Goal: Task Accomplishment & Management: Use online tool/utility

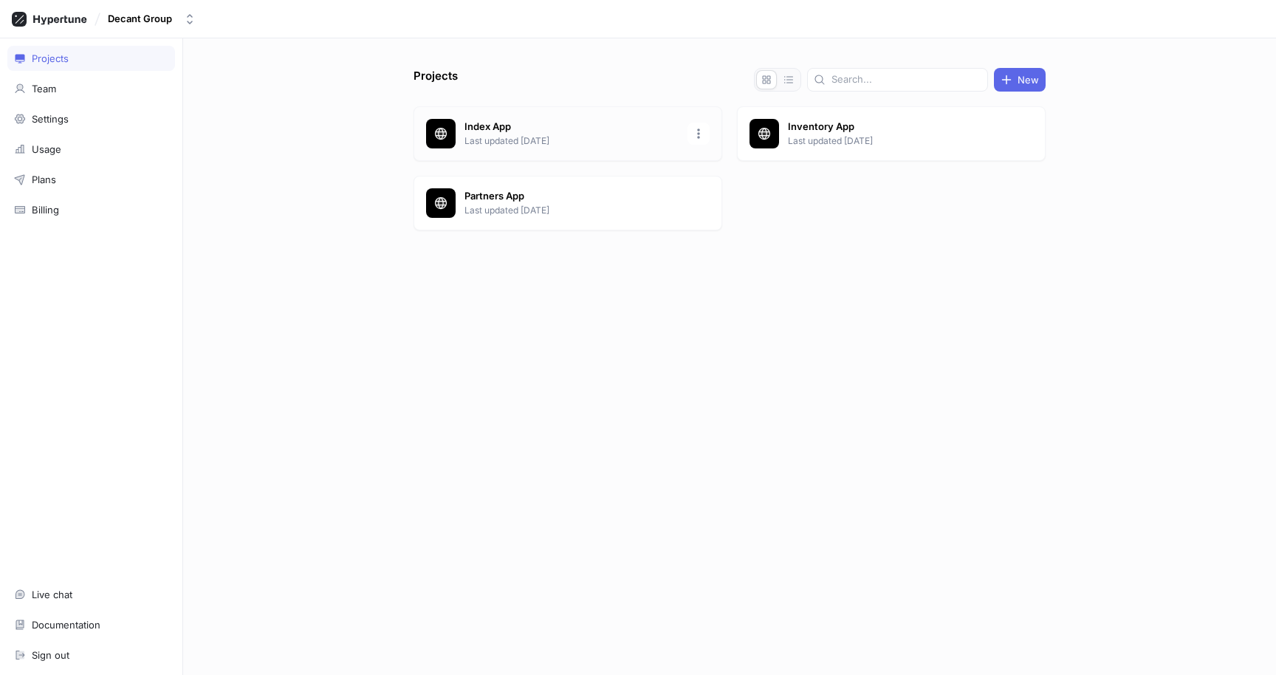
click at [532, 129] on p "Index App" at bounding box center [571, 127] width 214 height 15
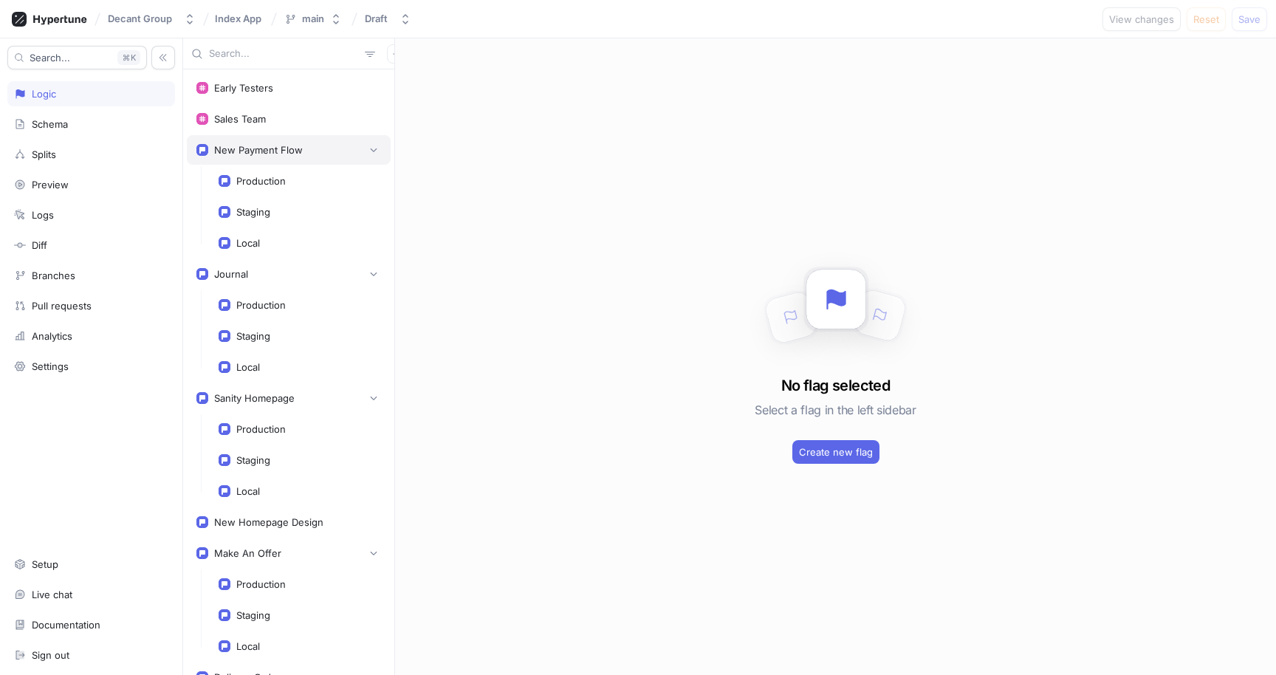
click at [252, 148] on div "New Payment Flow" at bounding box center [258, 150] width 89 height 12
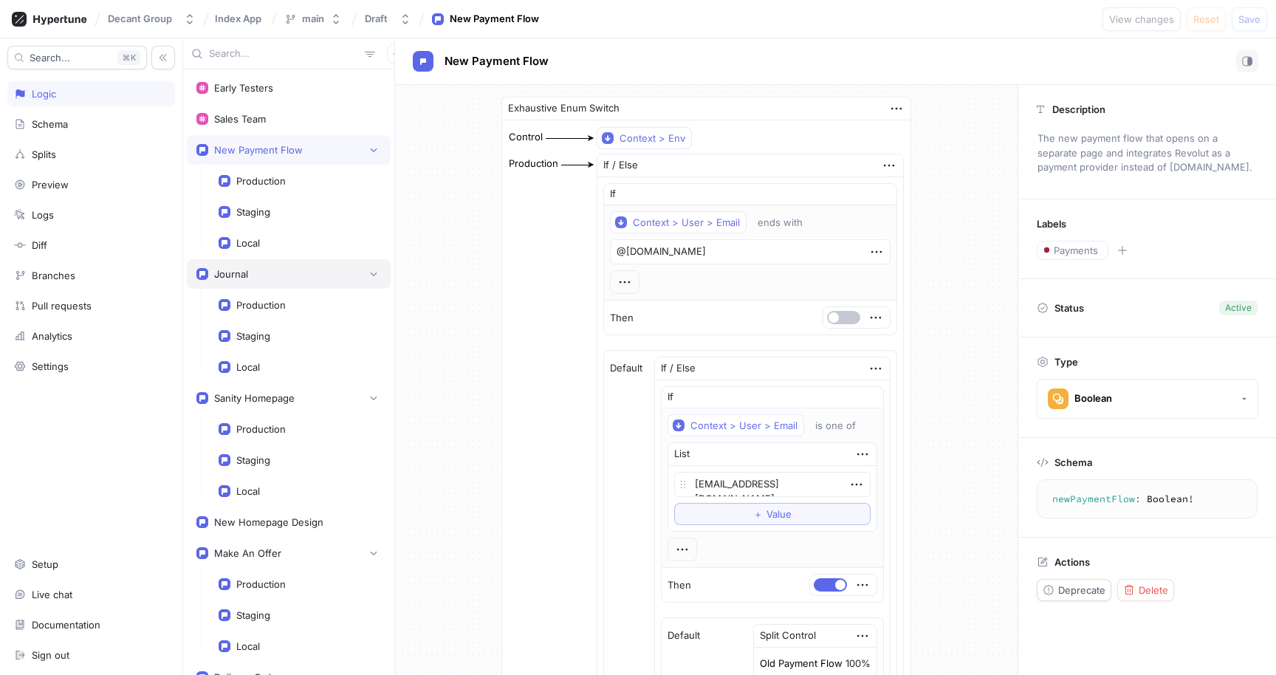
click at [274, 287] on div "Journal" at bounding box center [289, 274] width 204 height 30
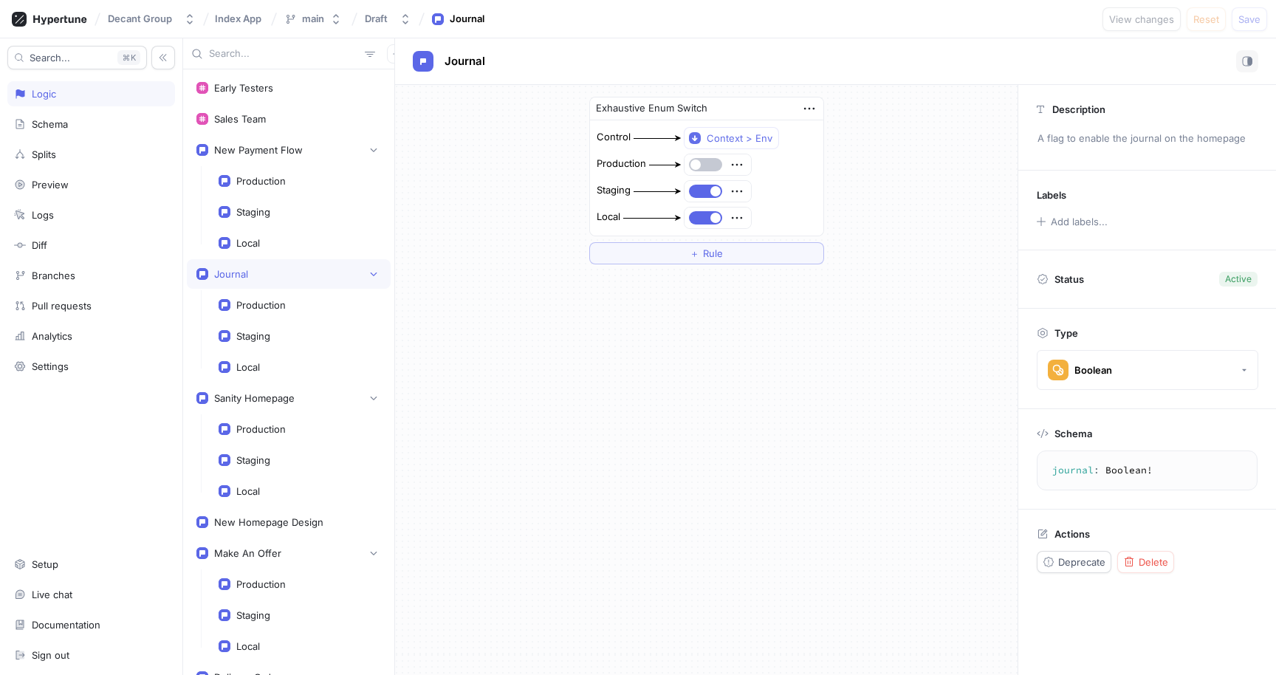
type textarea "journal: Boolean!"
click at [742, 165] on icon "button" at bounding box center [737, 165] width 10 height 2
click at [760, 188] on p "Delete" at bounding box center [766, 192] width 30 height 15
click at [738, 161] on div "Select expression..." at bounding box center [734, 165] width 91 height 13
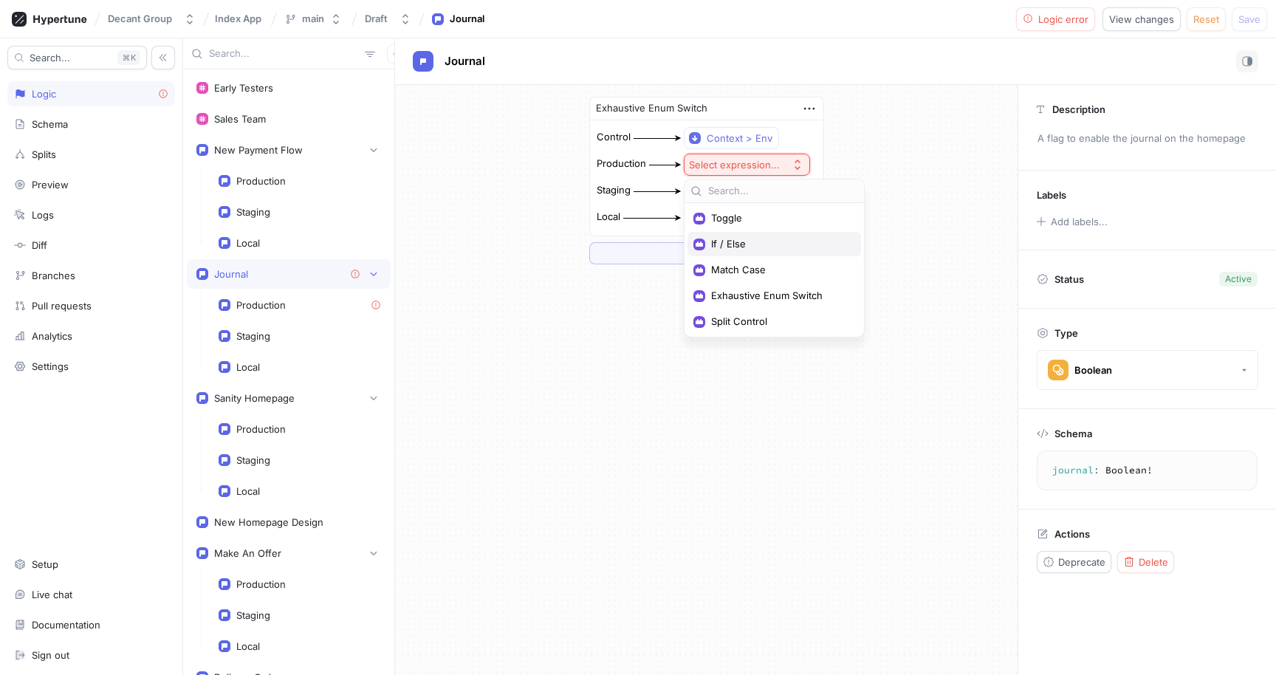
click at [746, 244] on span "If / Else" at bounding box center [779, 244] width 137 height 13
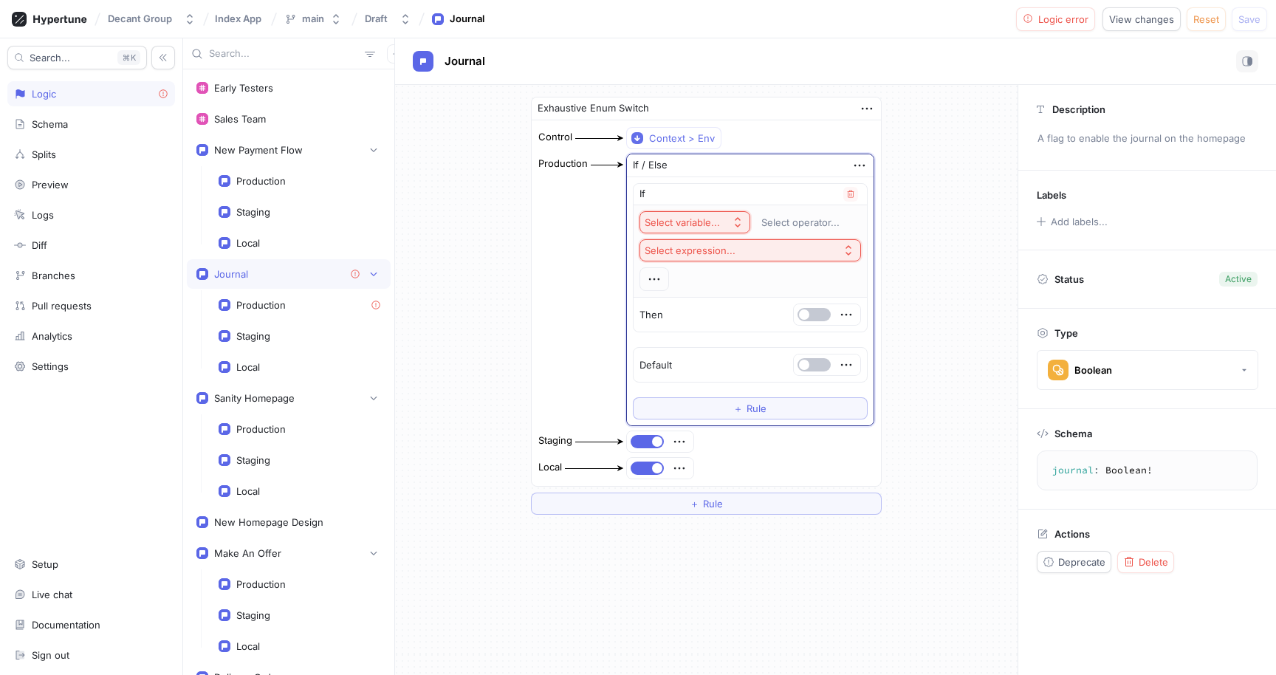
click at [731, 214] on button "Select variable..." at bounding box center [694, 222] width 111 height 22
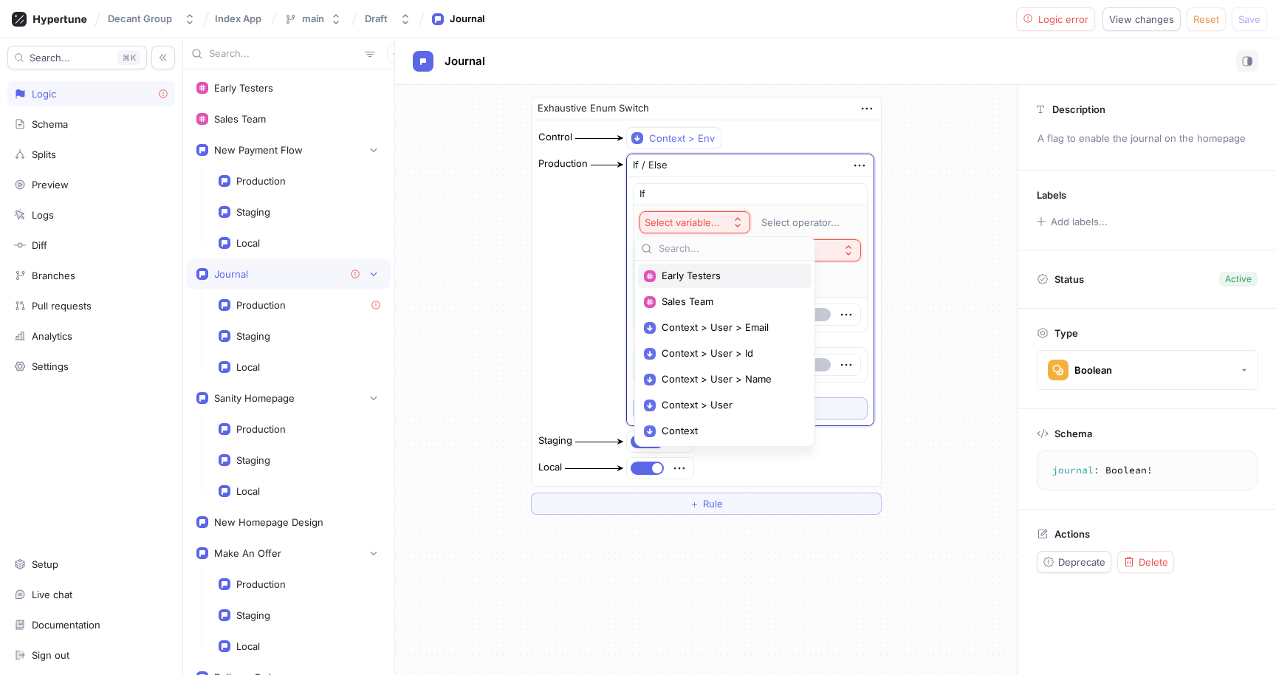
click at [718, 273] on span "Early Testers" at bounding box center [730, 275] width 137 height 13
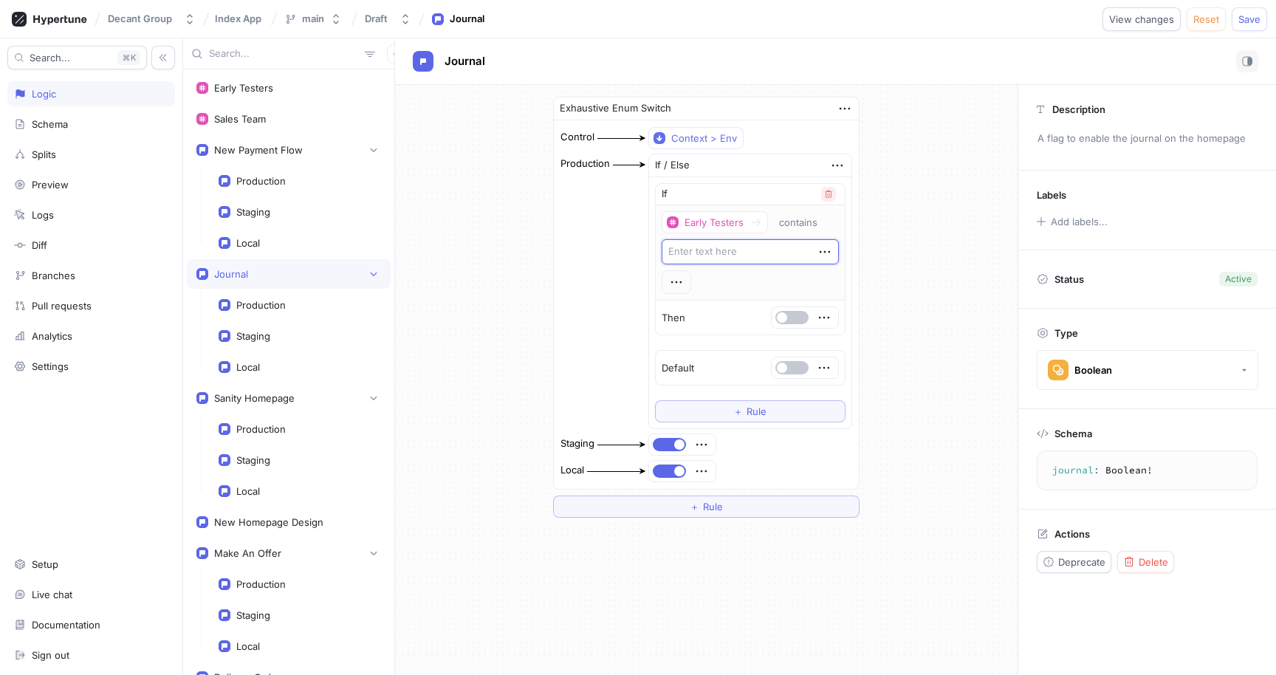
click at [824, 196] on icon "button" at bounding box center [828, 194] width 9 height 9
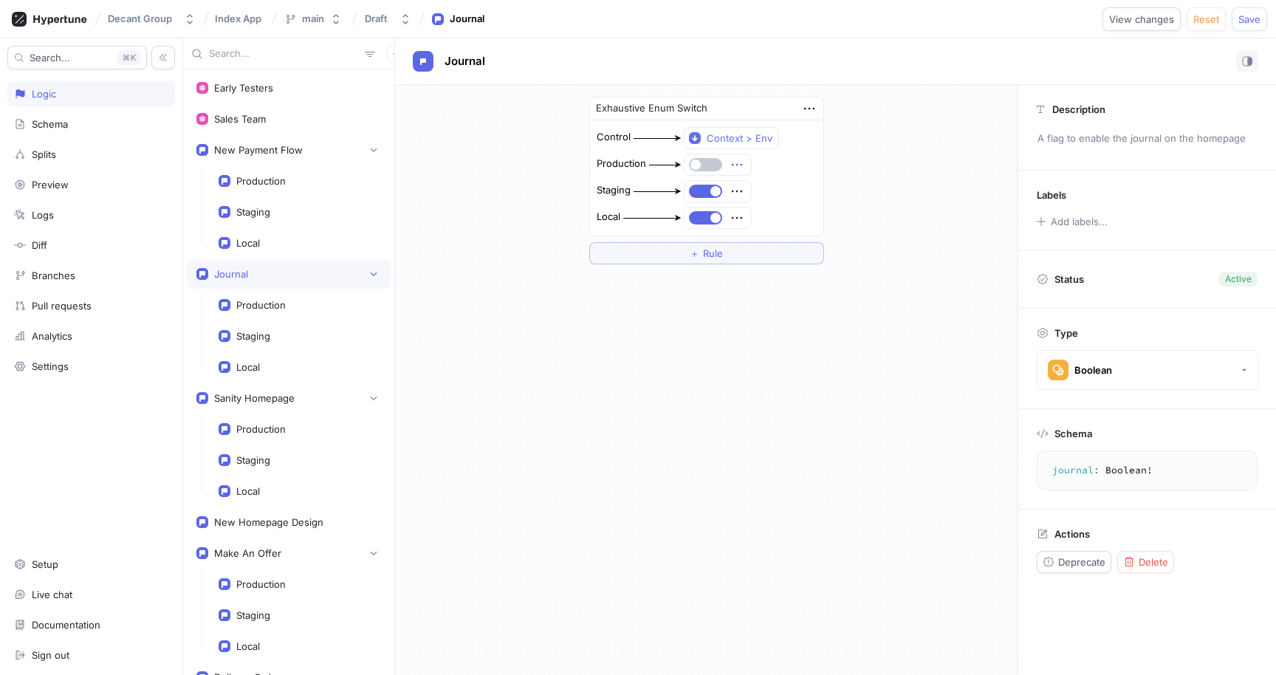
click at [735, 161] on icon "button" at bounding box center [737, 165] width 16 height 16
click at [743, 188] on img at bounding box center [742, 192] width 9 height 9
click at [726, 165] on div "Select expression..." at bounding box center [734, 165] width 91 height 13
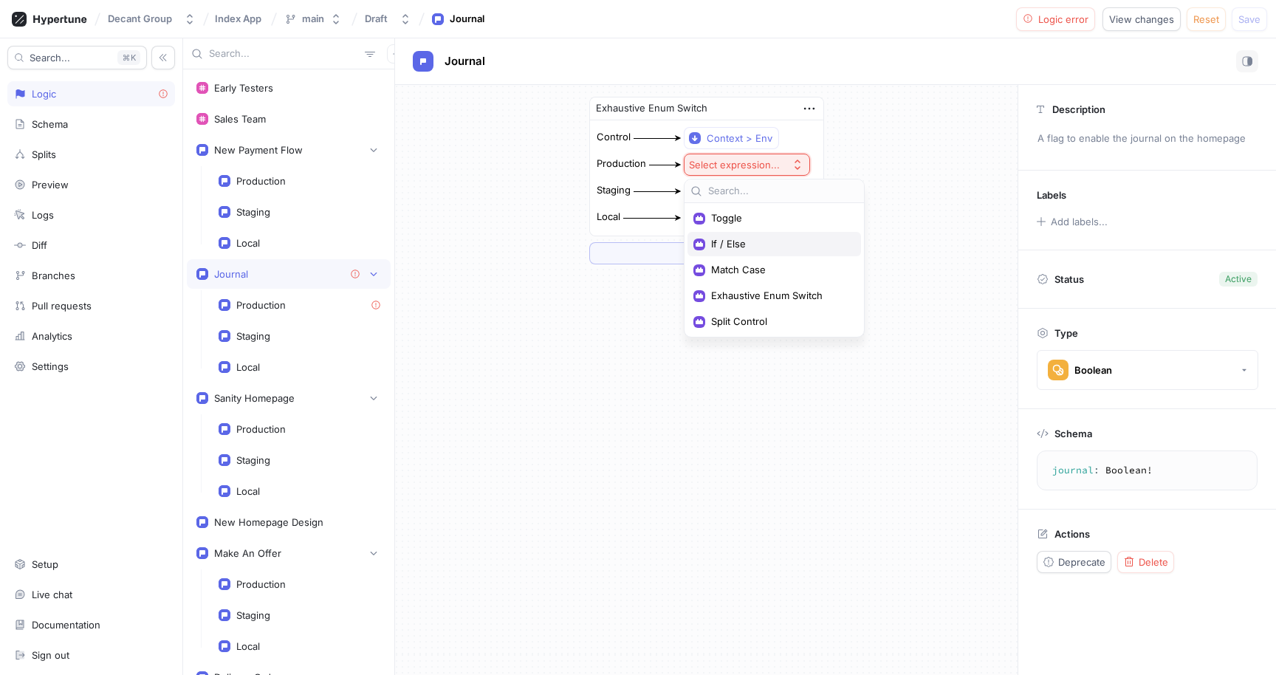
click at [751, 241] on span "If / Else" at bounding box center [779, 244] width 137 height 13
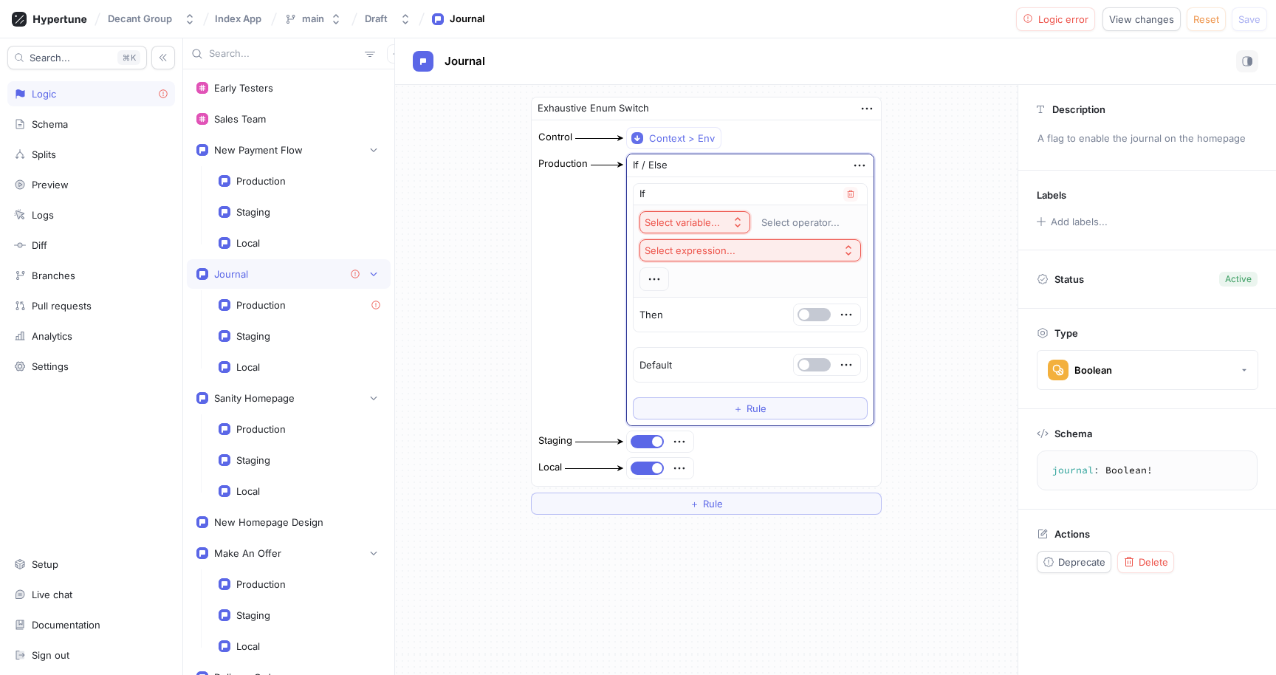
click at [721, 227] on button "Select variable..." at bounding box center [694, 222] width 111 height 22
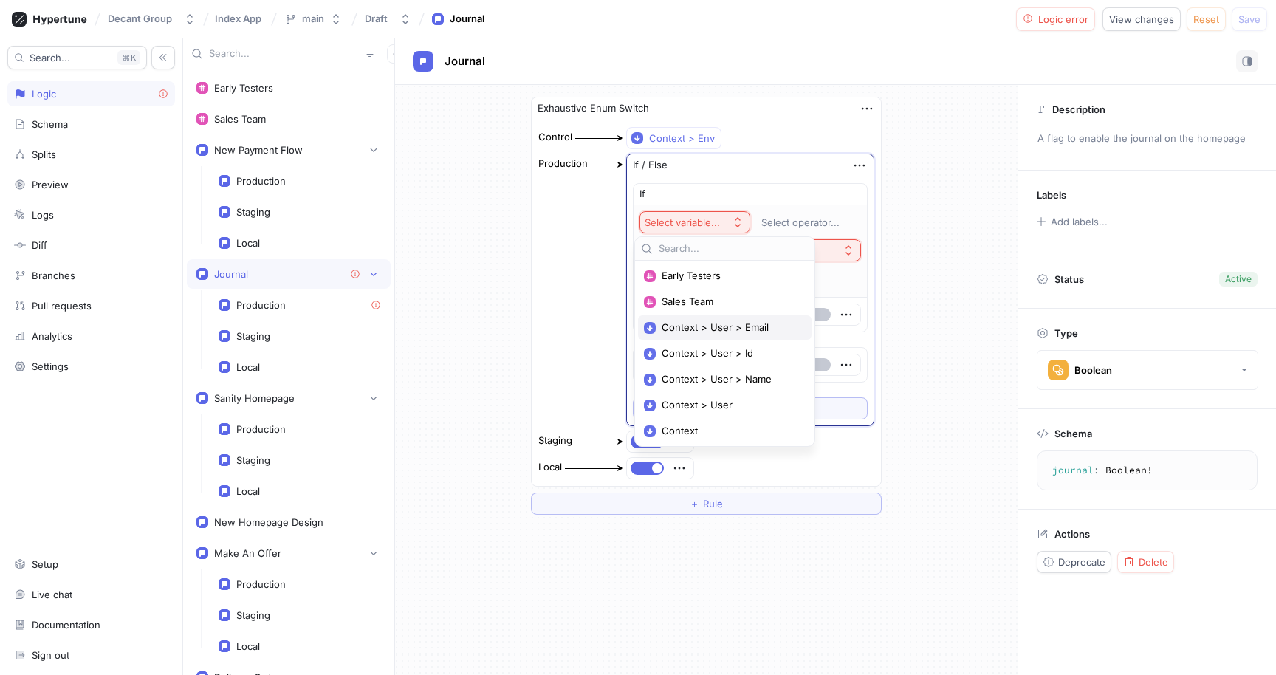
click at [720, 328] on span "Context > User > Email" at bounding box center [730, 327] width 137 height 13
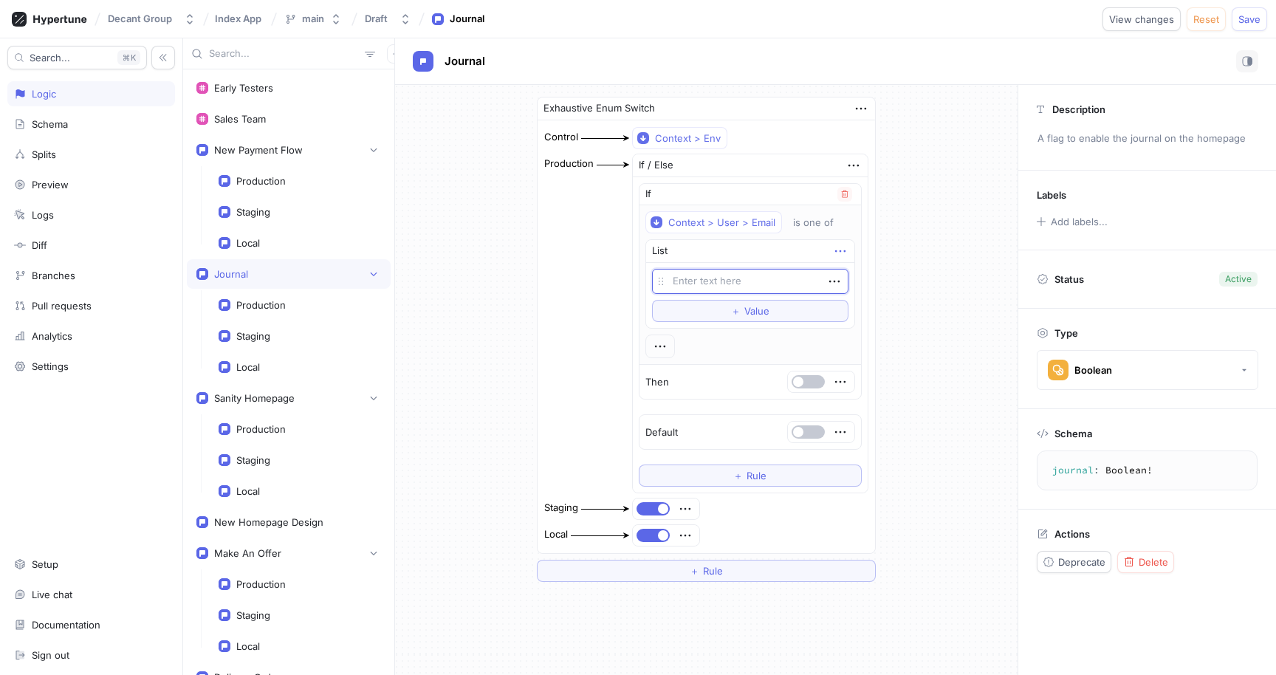
type textarea "x"
click at [835, 251] on icon "button" at bounding box center [840, 251] width 10 height 2
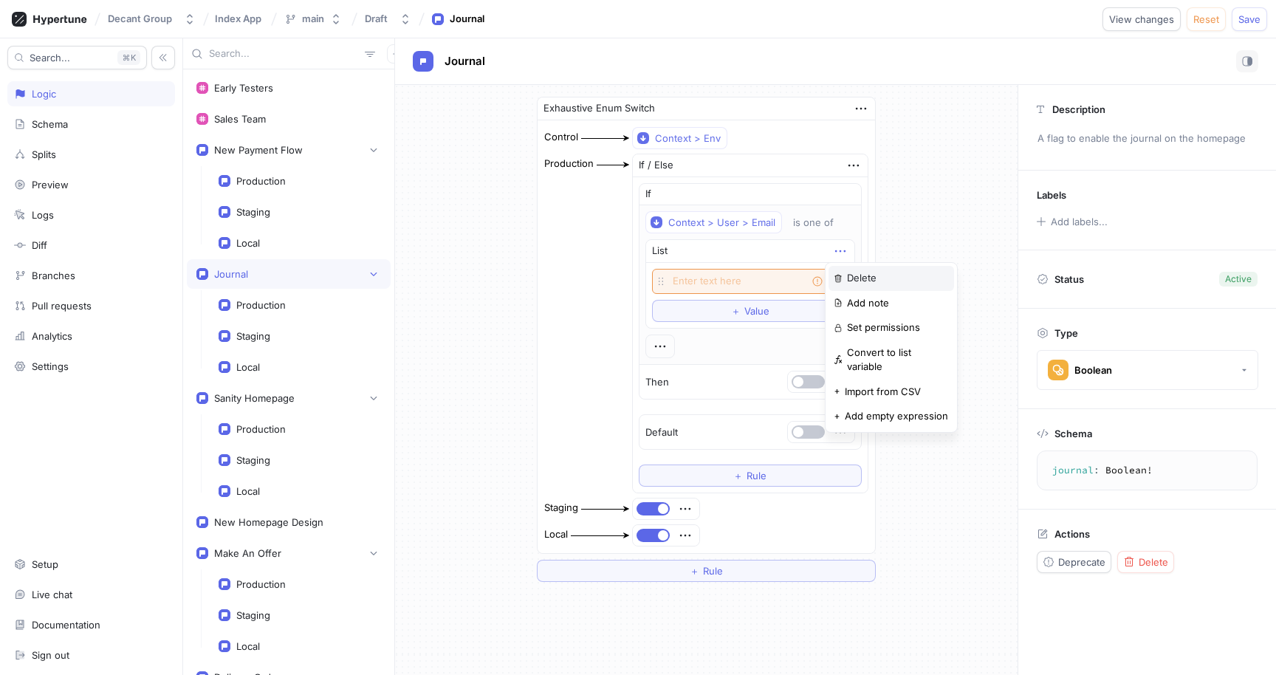
click at [840, 273] on div "Delete" at bounding box center [891, 278] width 126 height 25
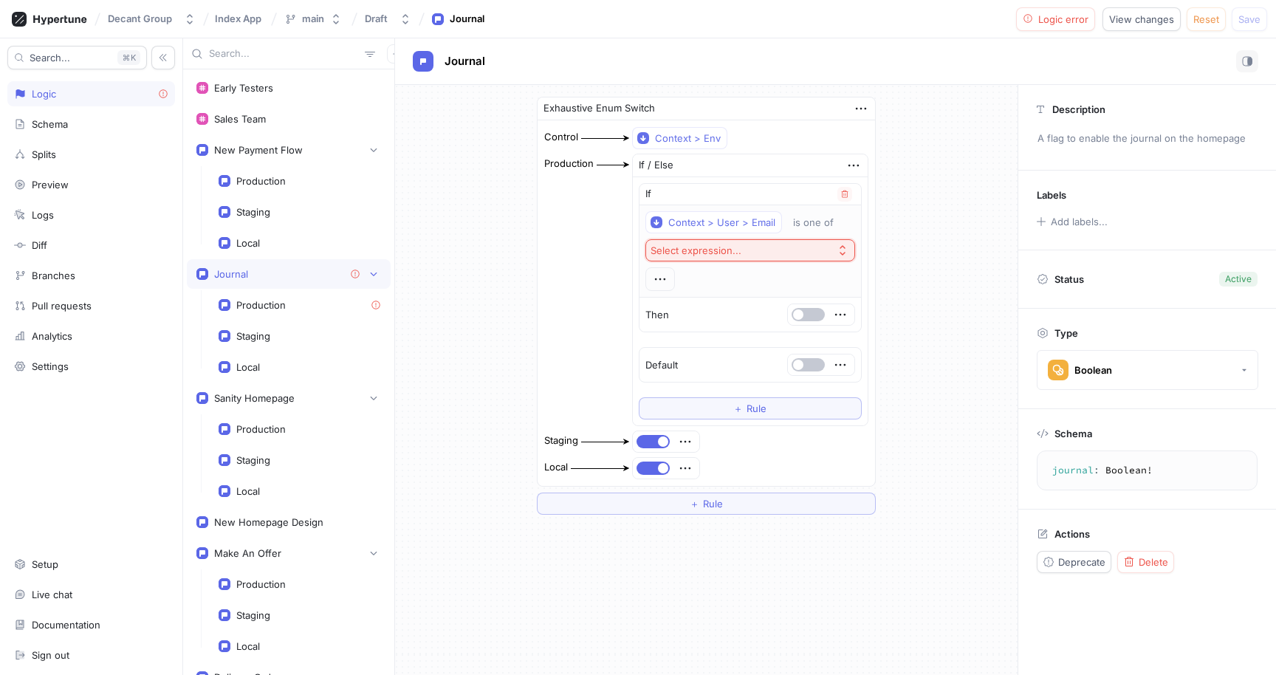
click at [763, 255] on button "Select expression..." at bounding box center [750, 250] width 210 height 22
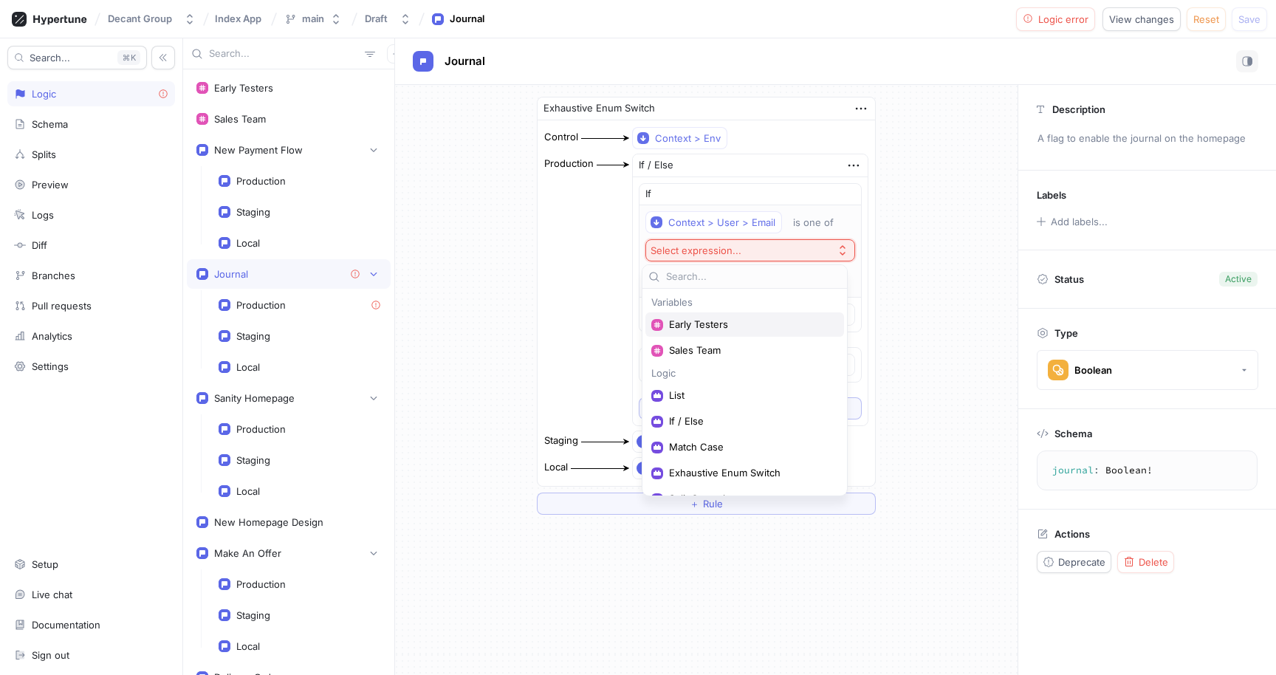
click at [727, 333] on div "Early Testers" at bounding box center [744, 324] width 199 height 24
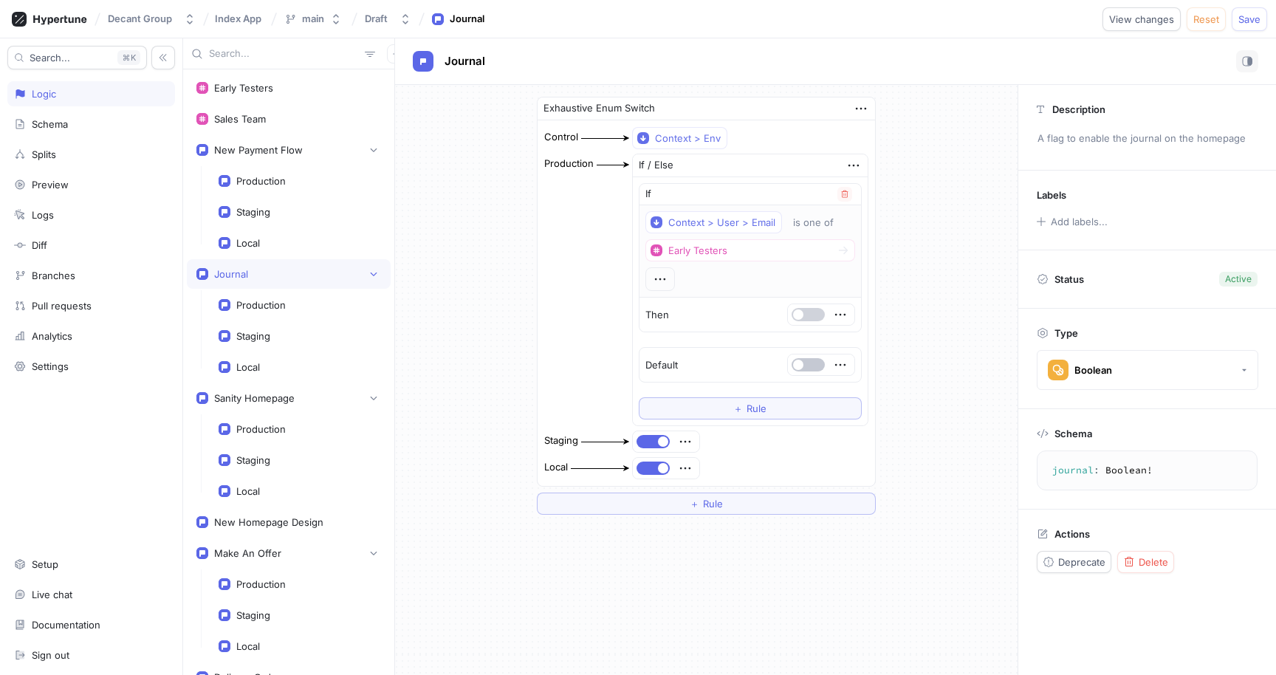
click at [803, 313] on button "button" at bounding box center [807, 314] width 33 height 13
click at [1253, 17] on span "Save" at bounding box center [1249, 19] width 22 height 9
click at [954, 31] on div "Decant Group Index App main Draft Journal View changes Reset Save Created new c…" at bounding box center [638, 19] width 1276 height 38
click at [913, 229] on div "Exhaustive Enum Switch Control Context > Env Production If / Else If Context > …" at bounding box center [706, 306] width 622 height 442
